Goal: Information Seeking & Learning: Learn about a topic

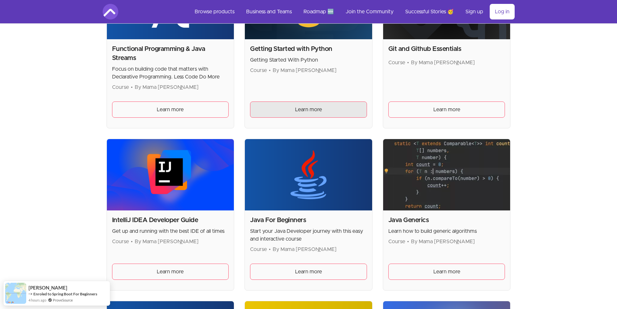
scroll to position [507, 0]
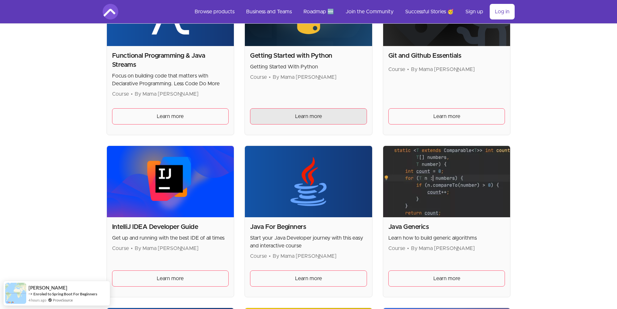
click at [303, 116] on span "Learn more" at bounding box center [308, 116] width 27 height 8
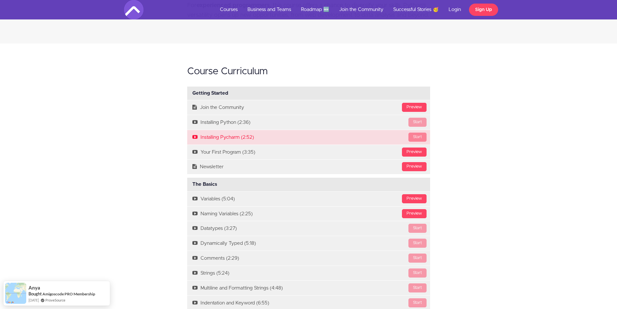
scroll to position [529, 0]
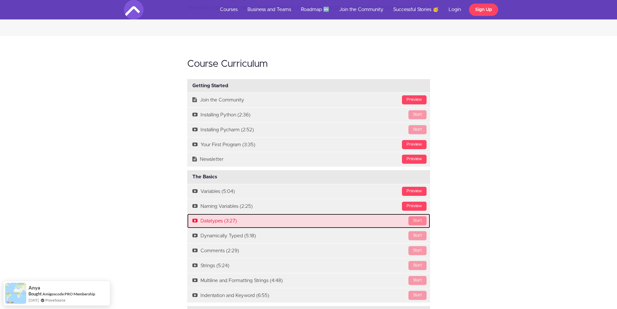
click at [422, 218] on div "Start" at bounding box center [417, 220] width 18 height 9
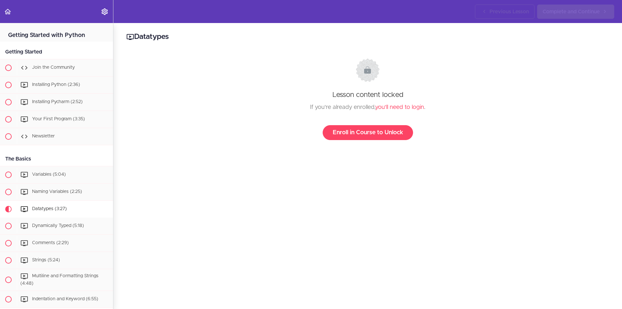
scroll to position [174, 0]
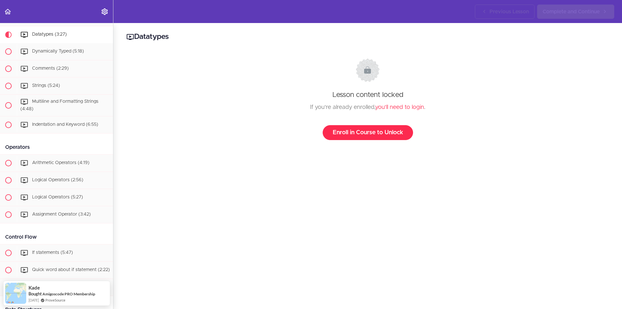
click at [380, 135] on link "Enroll in Course to Unlock" at bounding box center [367, 132] width 90 height 15
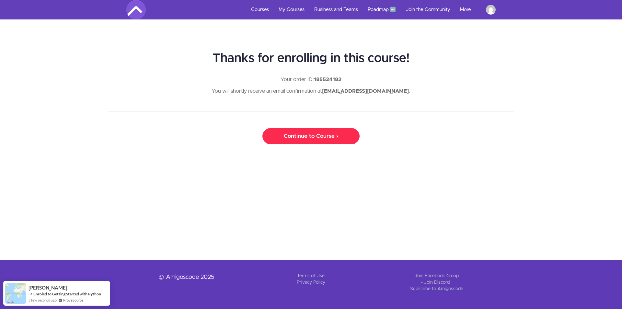
click at [340, 131] on link "Continue to Course ›" at bounding box center [310, 136] width 97 height 16
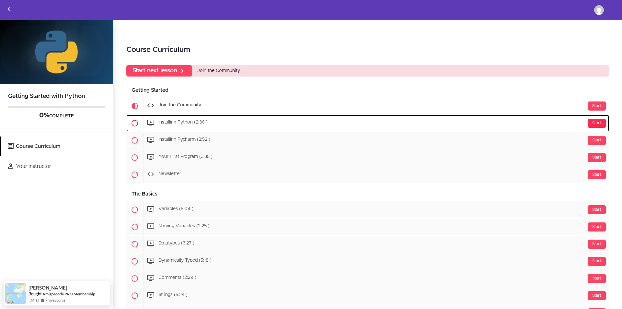
click at [595, 120] on div "Start" at bounding box center [596, 122] width 18 height 9
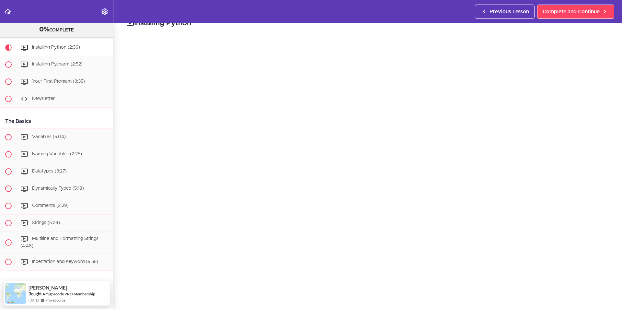
scroll to position [22, 0]
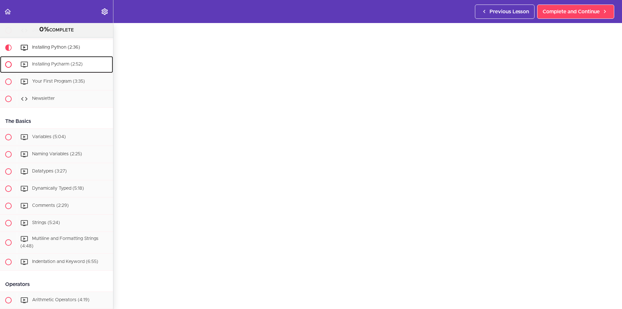
click at [54, 68] on div "Installing Pycharm (2:52)" at bounding box center [65, 64] width 96 height 14
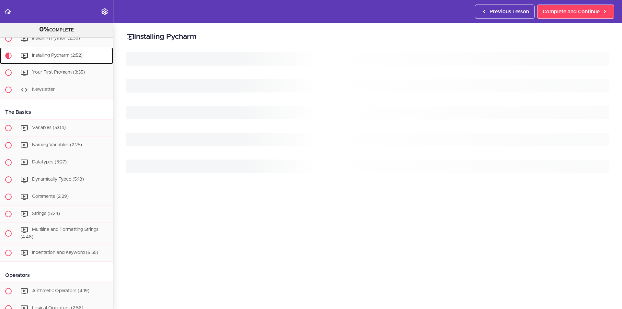
scroll to position [69, 0]
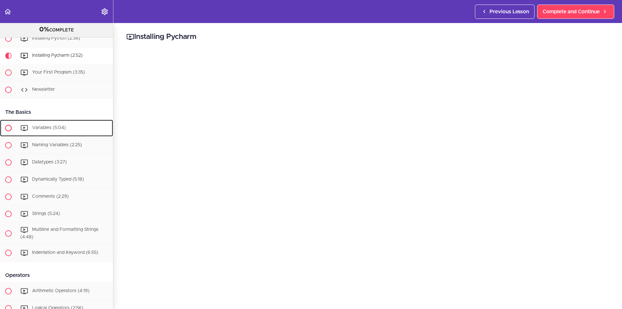
click at [23, 126] on icon at bounding box center [24, 128] width 8 height 8
